Goal: Navigation & Orientation: Find specific page/section

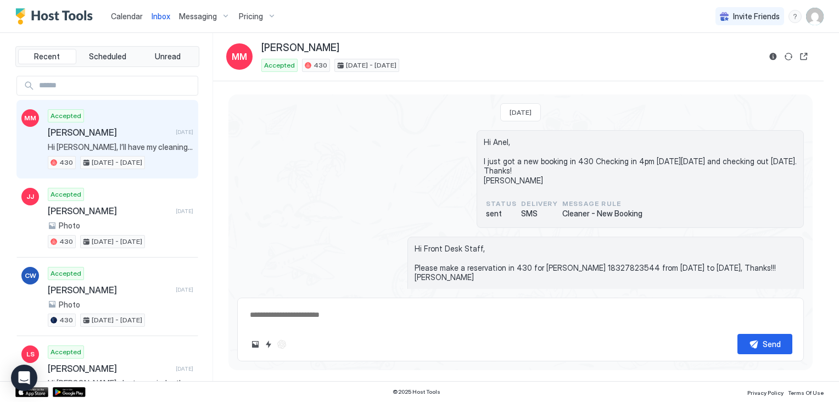
scroll to position [1454, 0]
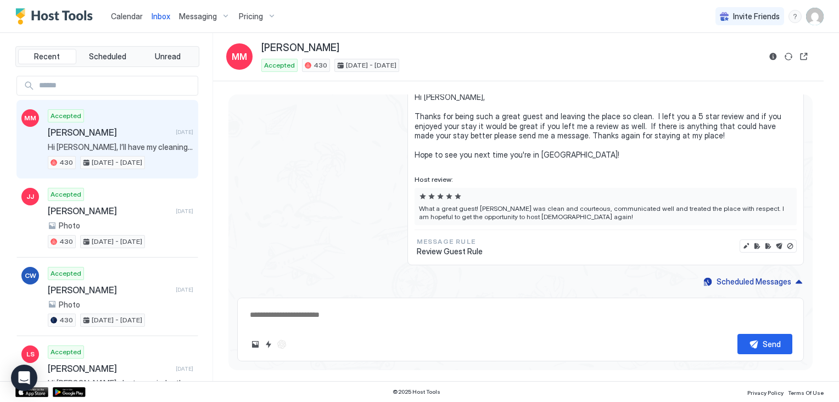
click at [131, 16] on span "Calendar" at bounding box center [127, 16] width 32 height 9
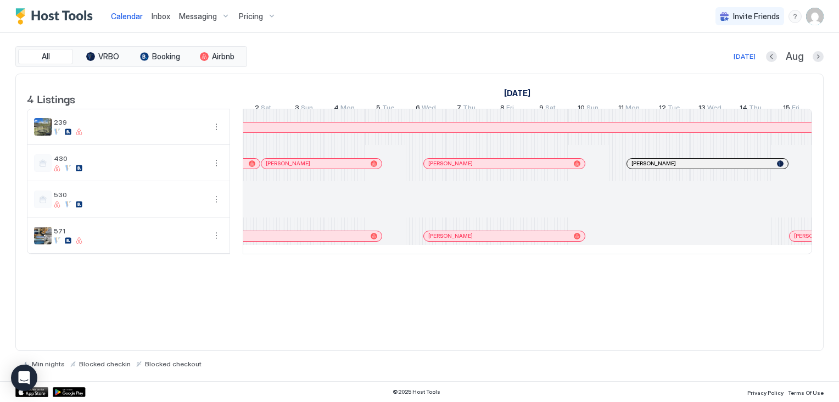
click at [161, 17] on span "Inbox" at bounding box center [161, 16] width 19 height 9
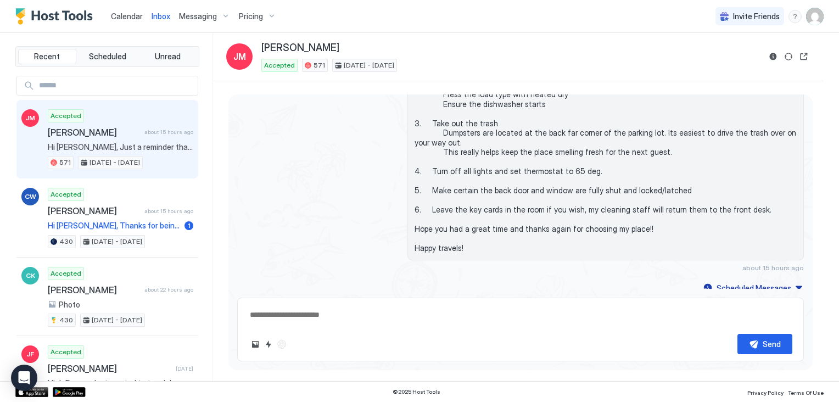
click at [224, 15] on div "Messaging" at bounding box center [205, 16] width 60 height 19
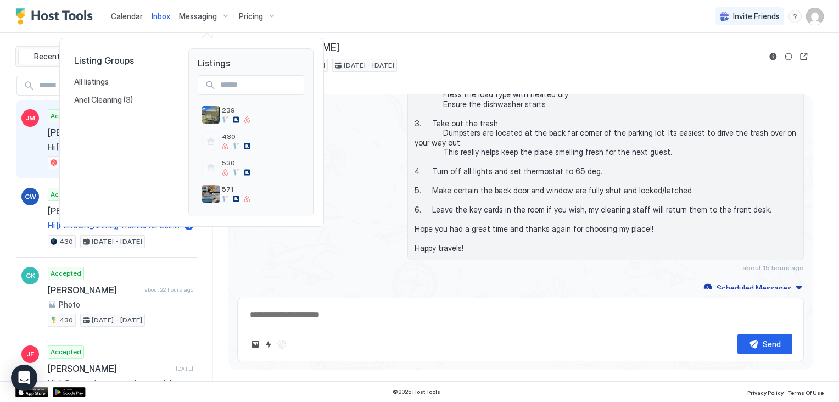
click at [132, 17] on div at bounding box center [419, 201] width 839 height 402
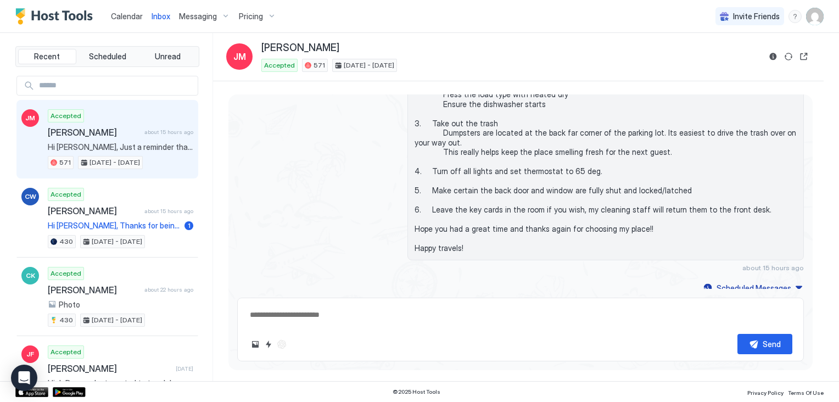
click at [132, 17] on span "Calendar" at bounding box center [127, 16] width 32 height 9
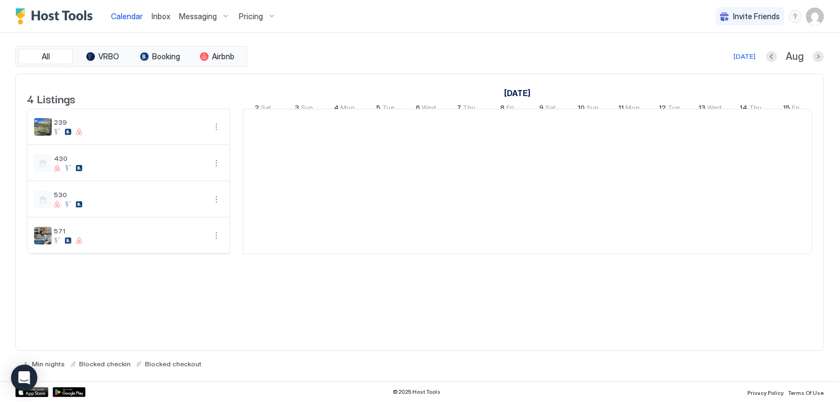
scroll to position [0, 610]
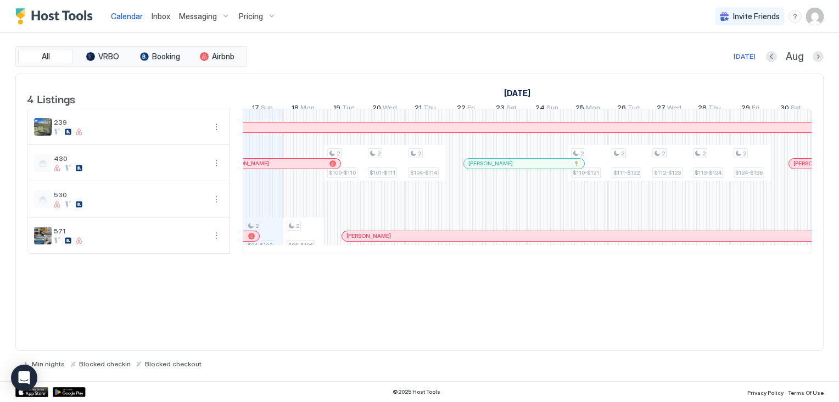
click at [268, 18] on div "Pricing" at bounding box center [258, 16] width 46 height 19
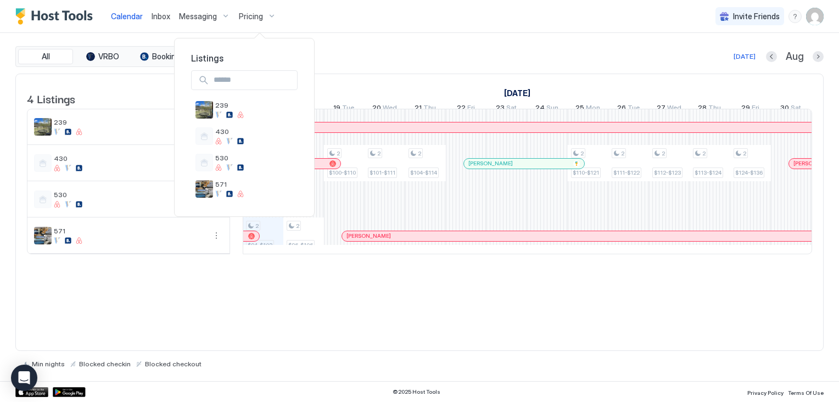
click at [45, 18] on div at bounding box center [419, 201] width 839 height 402
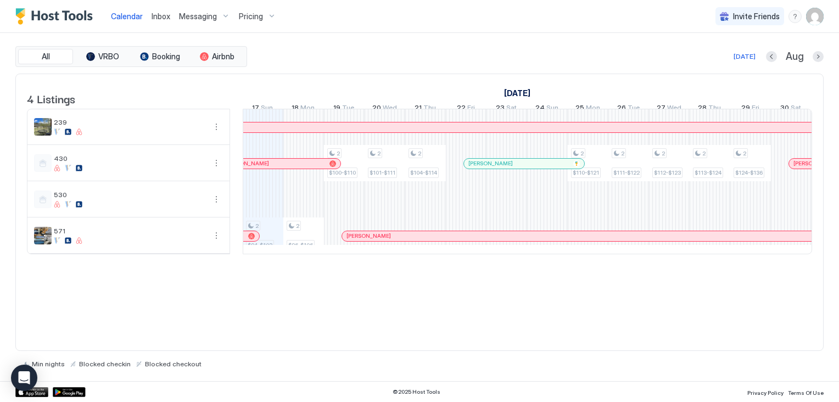
click at [195, 16] on span "Messaging" at bounding box center [198, 17] width 38 height 10
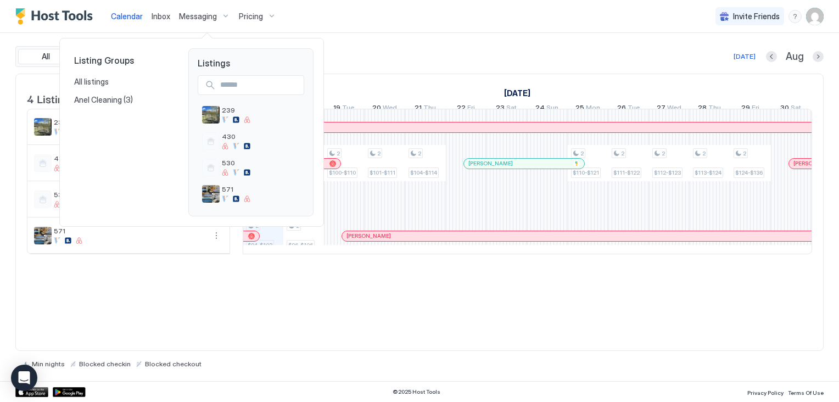
click at [250, 18] on div at bounding box center [419, 201] width 839 height 402
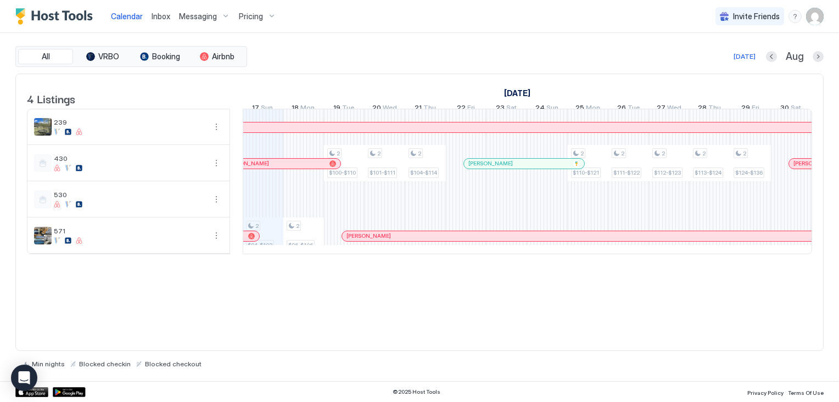
click at [250, 18] on span "Pricing" at bounding box center [251, 17] width 24 height 10
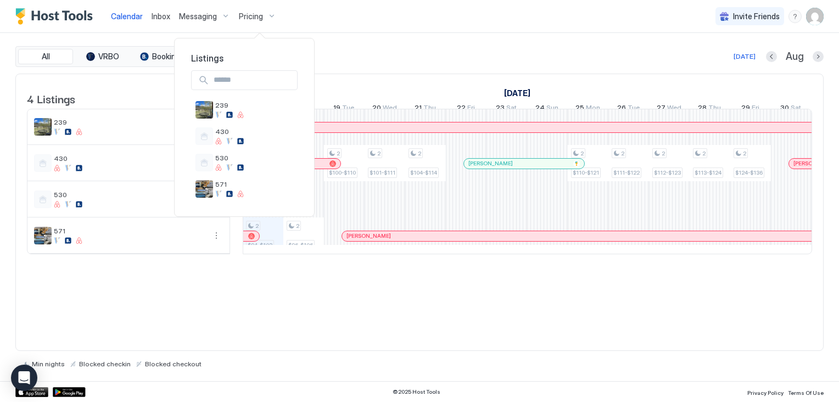
click at [816, 20] on div at bounding box center [419, 201] width 839 height 402
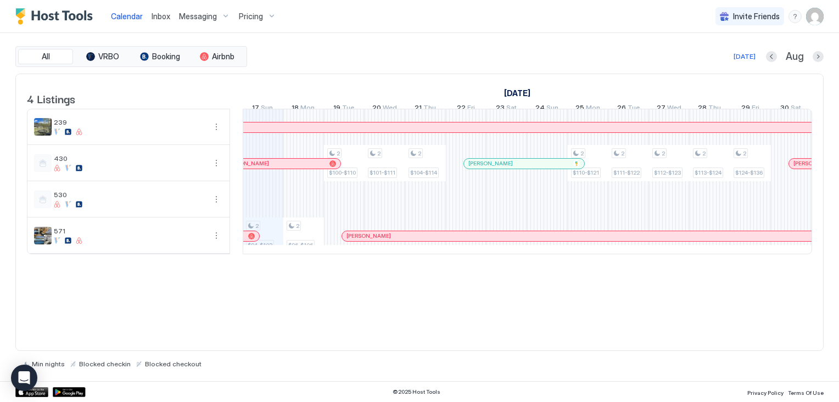
click at [816, 20] on img "User profile" at bounding box center [815, 17] width 18 height 18
click at [165, 16] on div at bounding box center [419, 201] width 839 height 402
click at [165, 16] on span "Inbox" at bounding box center [161, 16] width 19 height 9
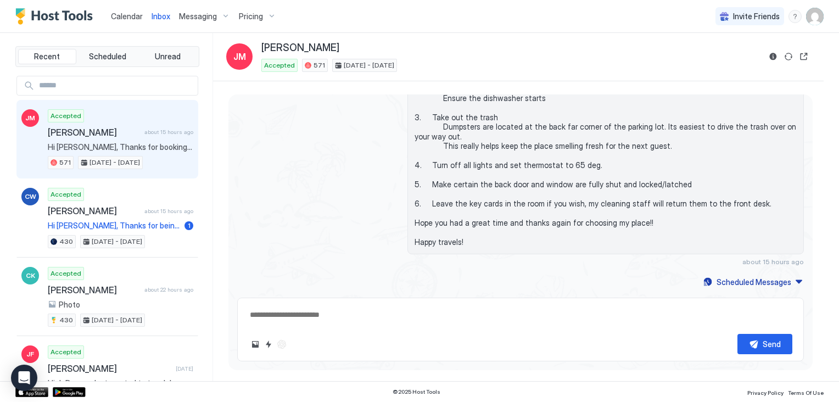
scroll to position [1017, 0]
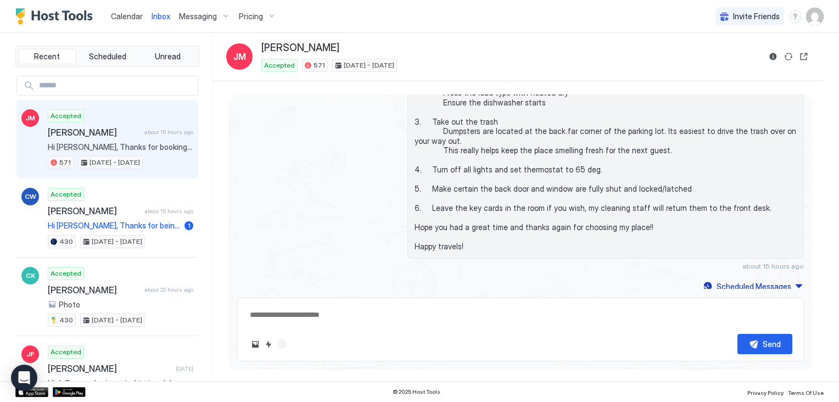
click at [193, 18] on span "Messaging" at bounding box center [198, 17] width 38 height 10
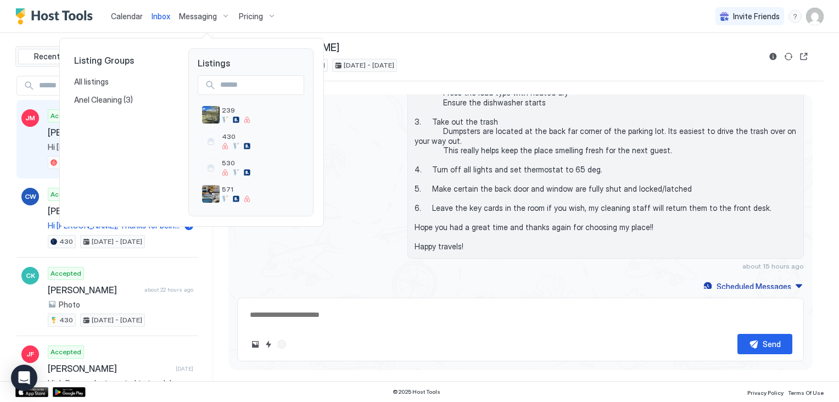
click at [252, 18] on div at bounding box center [419, 201] width 839 height 402
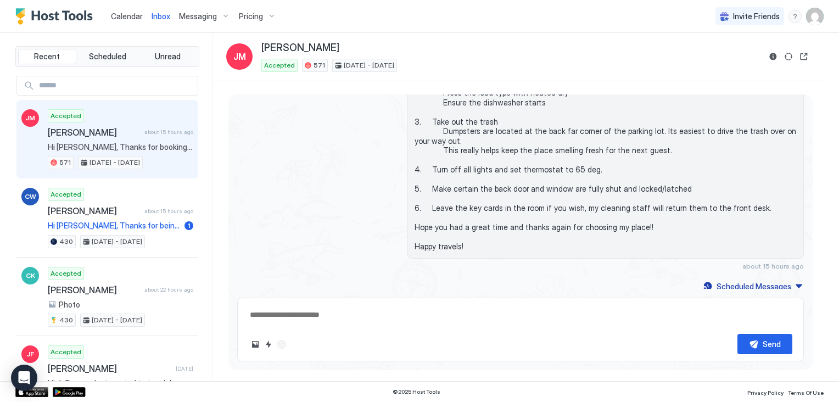
click at [252, 18] on span "Pricing" at bounding box center [251, 17] width 24 height 10
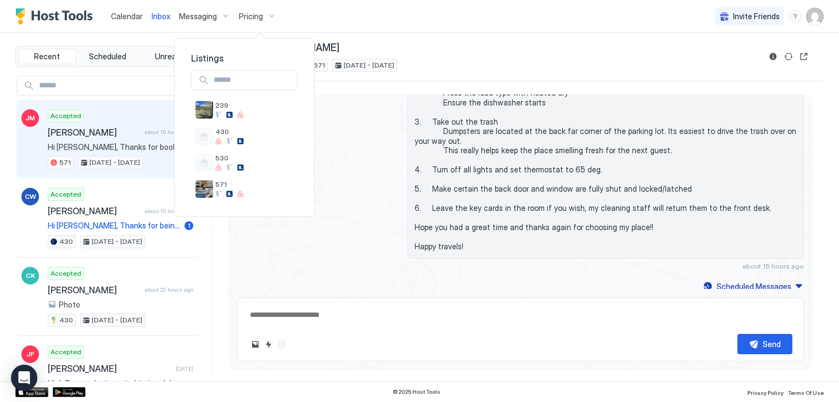
type textarea "*"
click at [143, 12] on div at bounding box center [419, 201] width 839 height 402
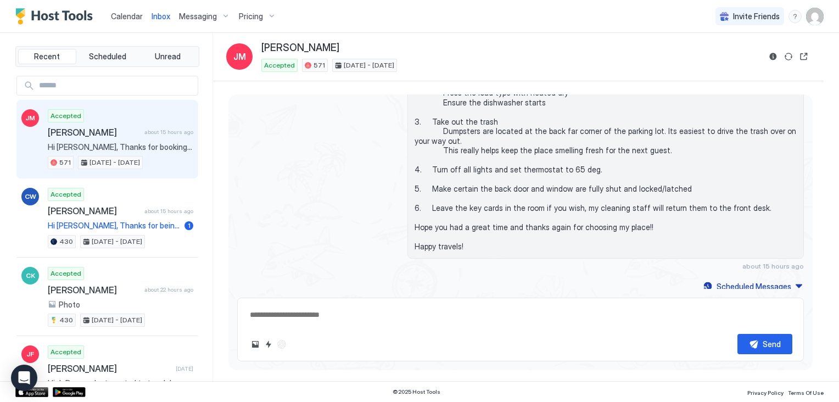
click at [130, 18] on span "Calendar" at bounding box center [127, 16] width 32 height 9
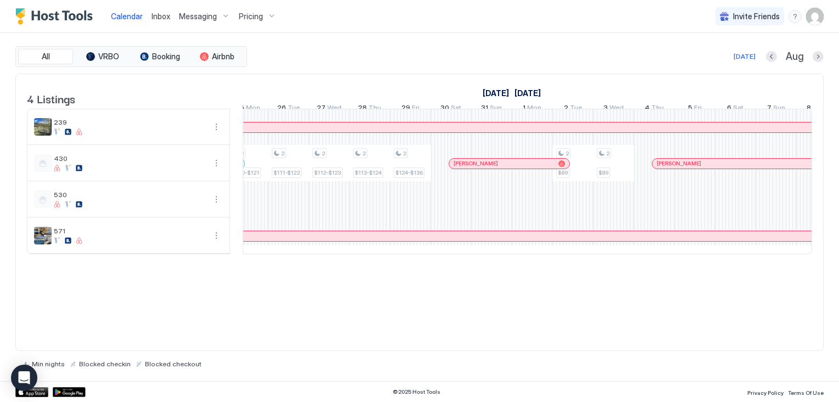
scroll to position [0, 1147]
